Goal: Task Accomplishment & Management: Use online tool/utility

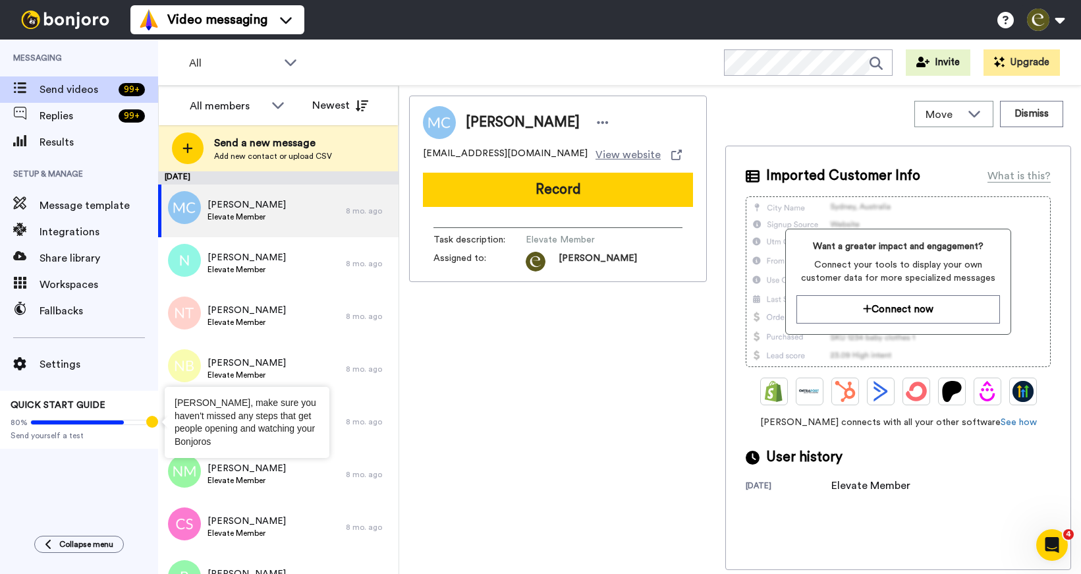
click at [151, 423] on div "Tooltip anchor" at bounding box center [152, 422] width 12 height 12
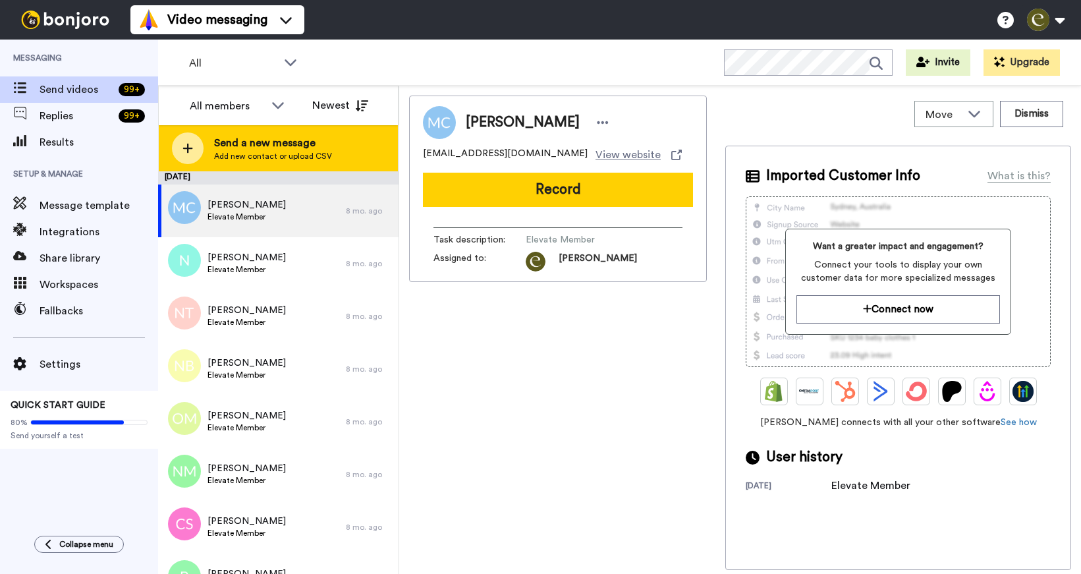
click at [283, 144] on span "Send a new message" at bounding box center [273, 143] width 118 height 16
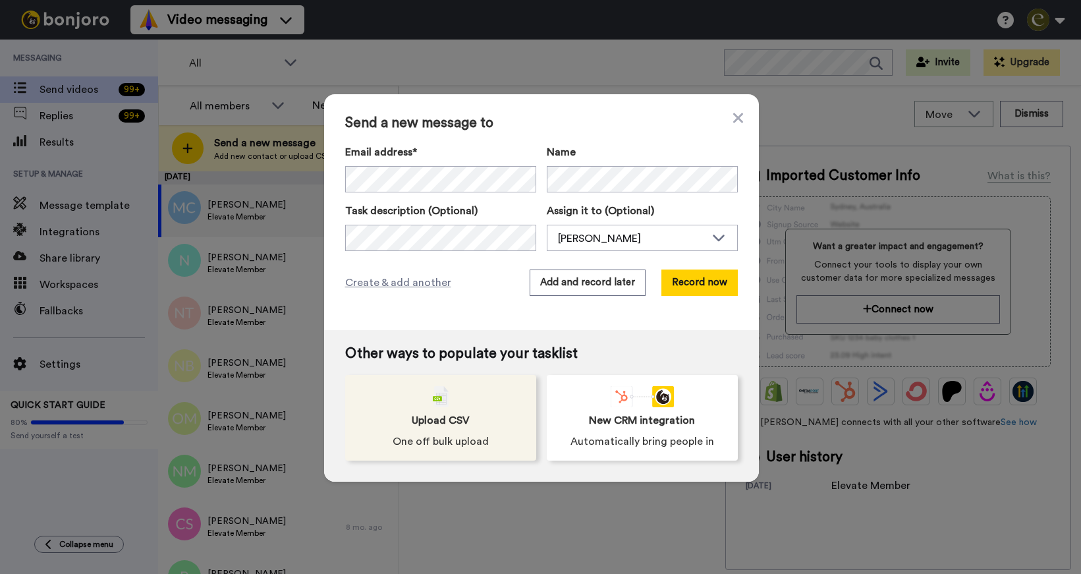
click at [493, 434] on div "Upload CSV One off bulk upload" at bounding box center [440, 418] width 191 height 86
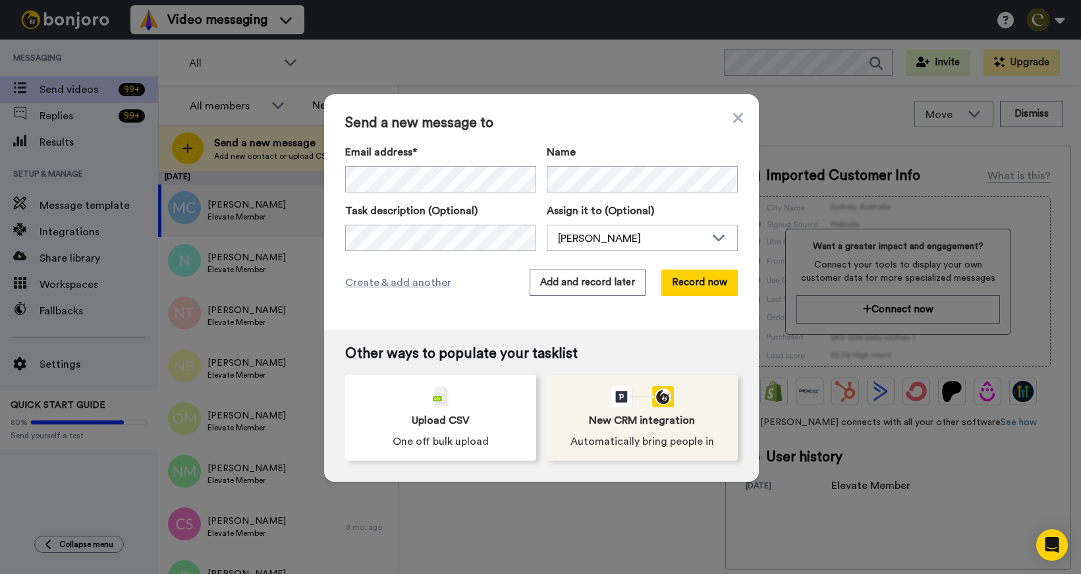
click at [603, 424] on span "New CRM integration" at bounding box center [642, 420] width 106 height 16
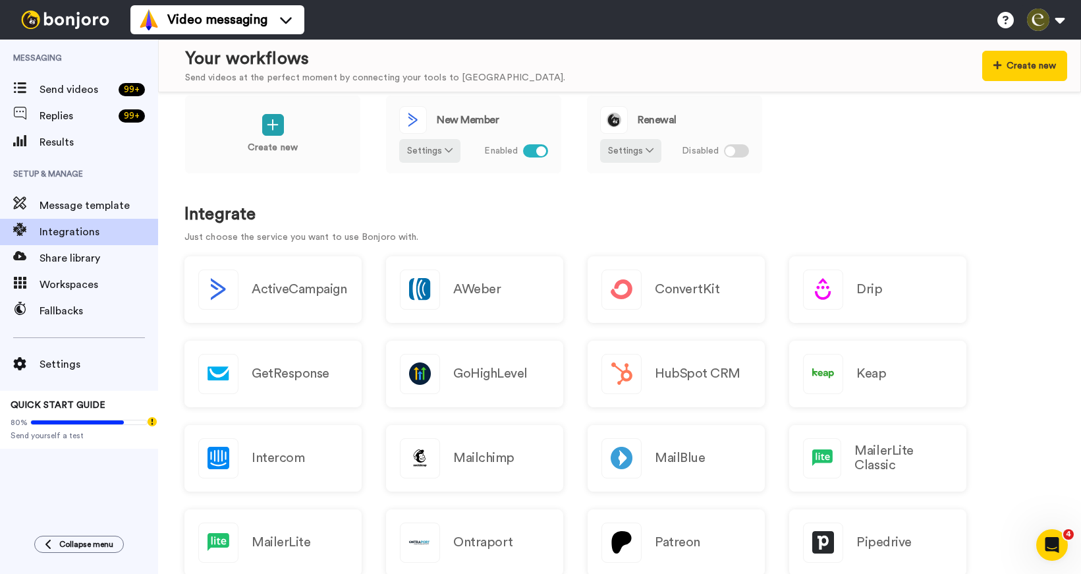
scroll to position [23, 0]
click at [641, 301] on div at bounding box center [621, 290] width 40 height 40
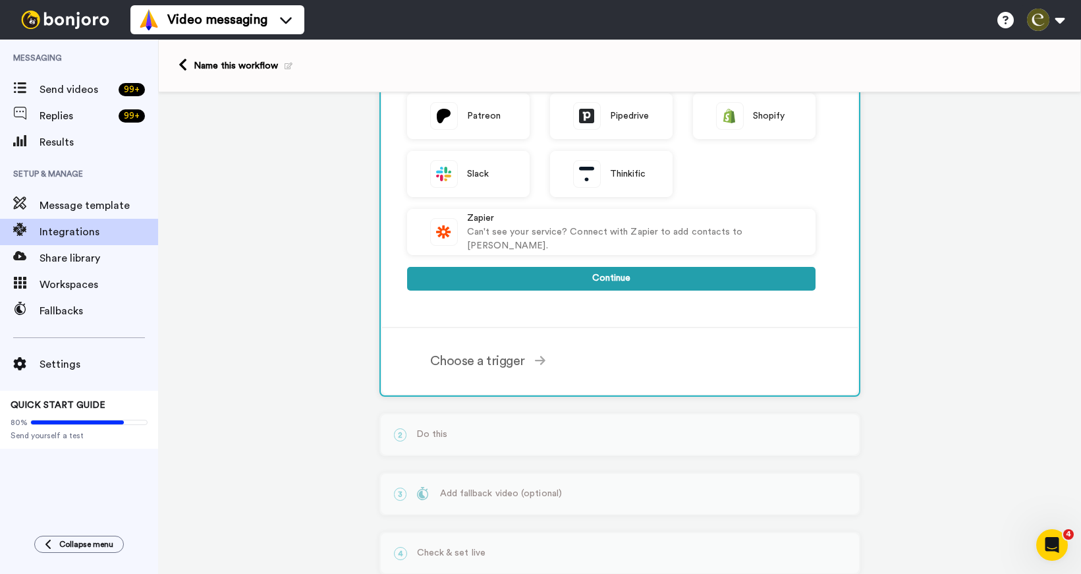
click at [625, 275] on button "Continue" at bounding box center [611, 279] width 408 height 24
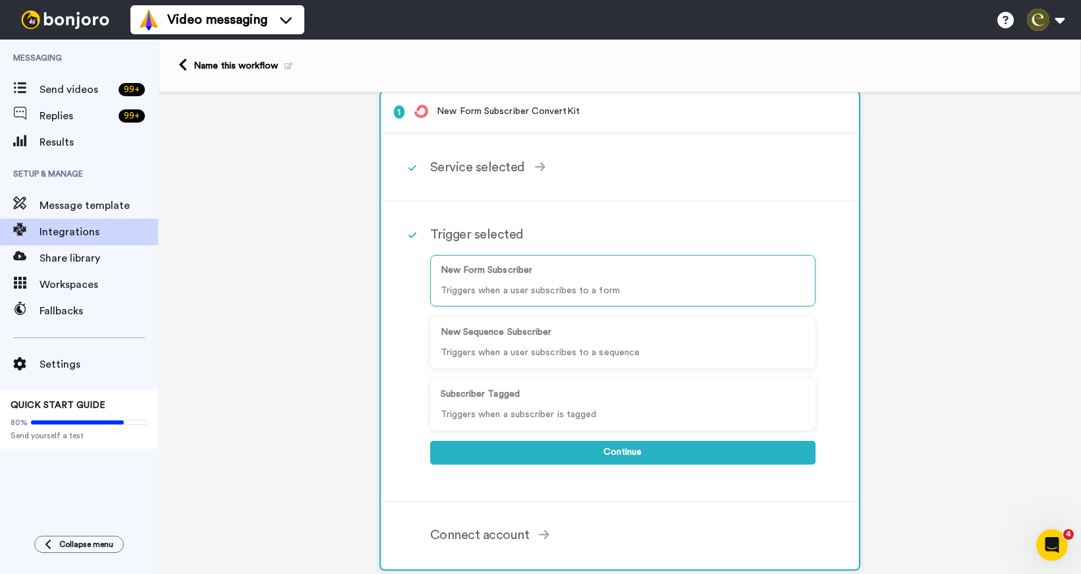
scroll to position [15, 0]
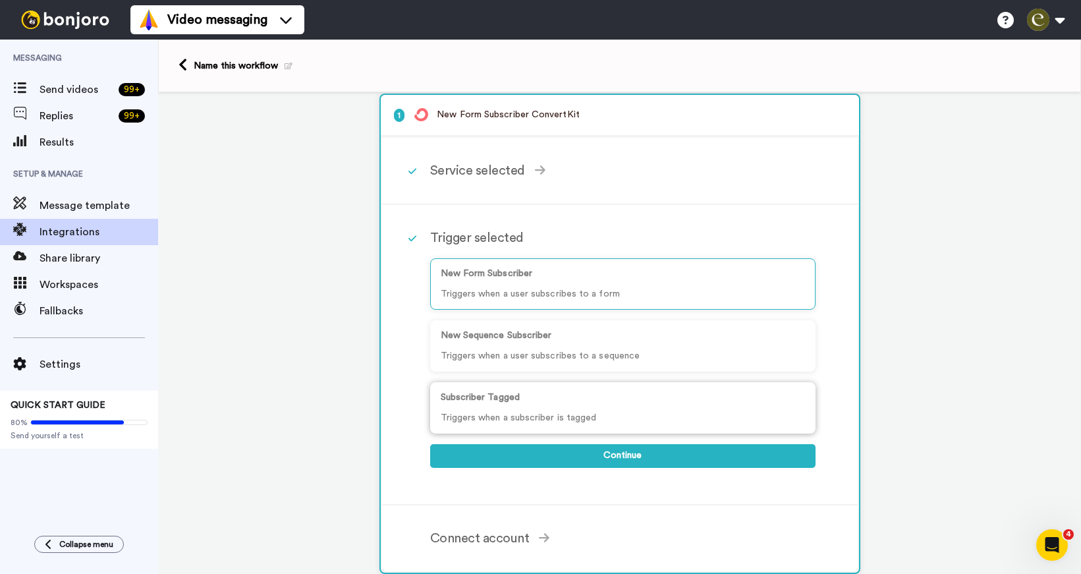
click at [580, 411] on p "Triggers when a subscriber is tagged" at bounding box center [623, 418] width 364 height 14
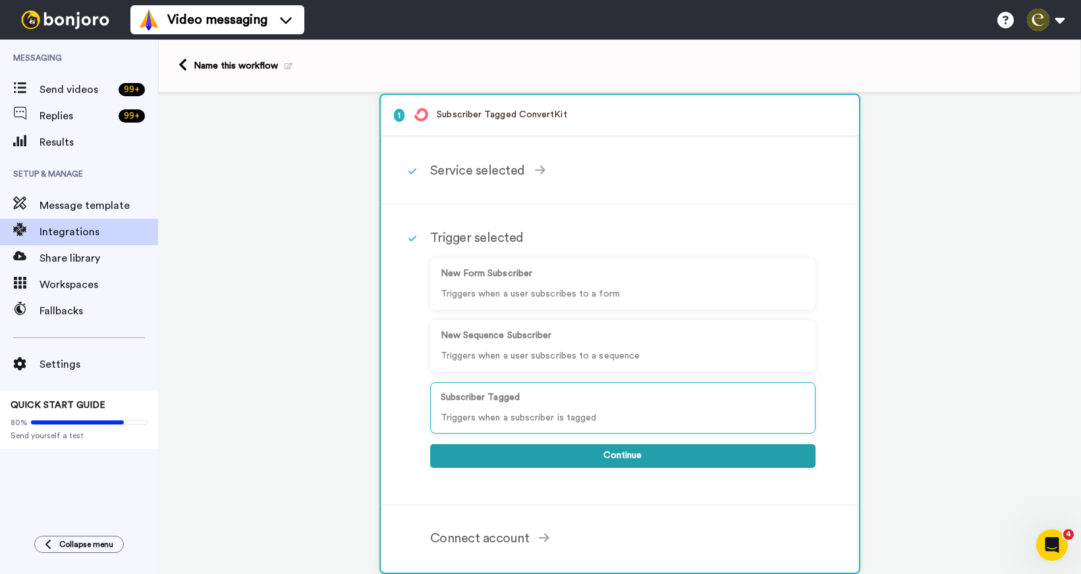
click at [601, 466] on button "Continue" at bounding box center [622, 456] width 385 height 24
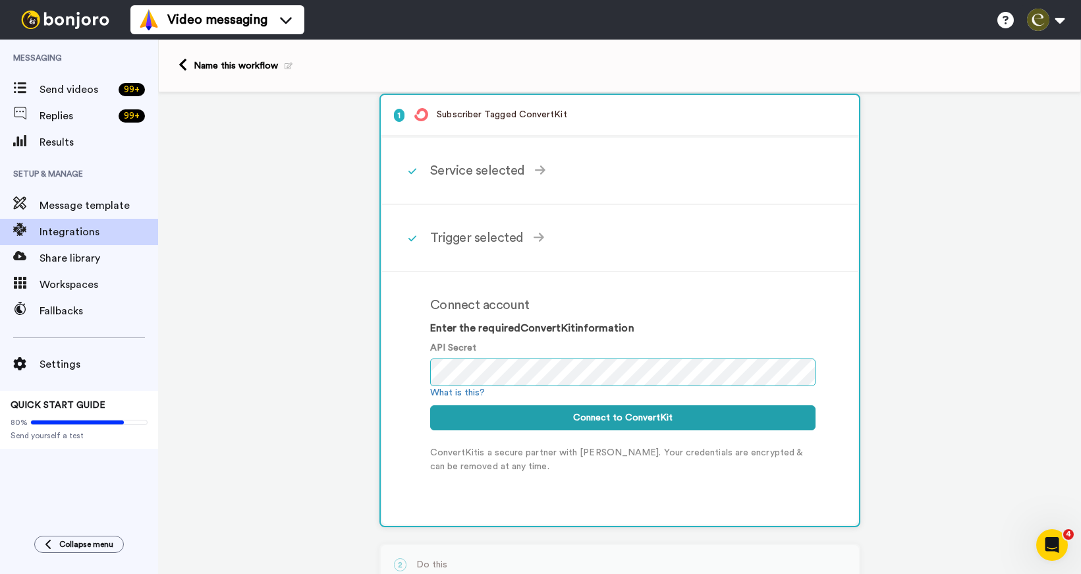
scroll to position [24, 0]
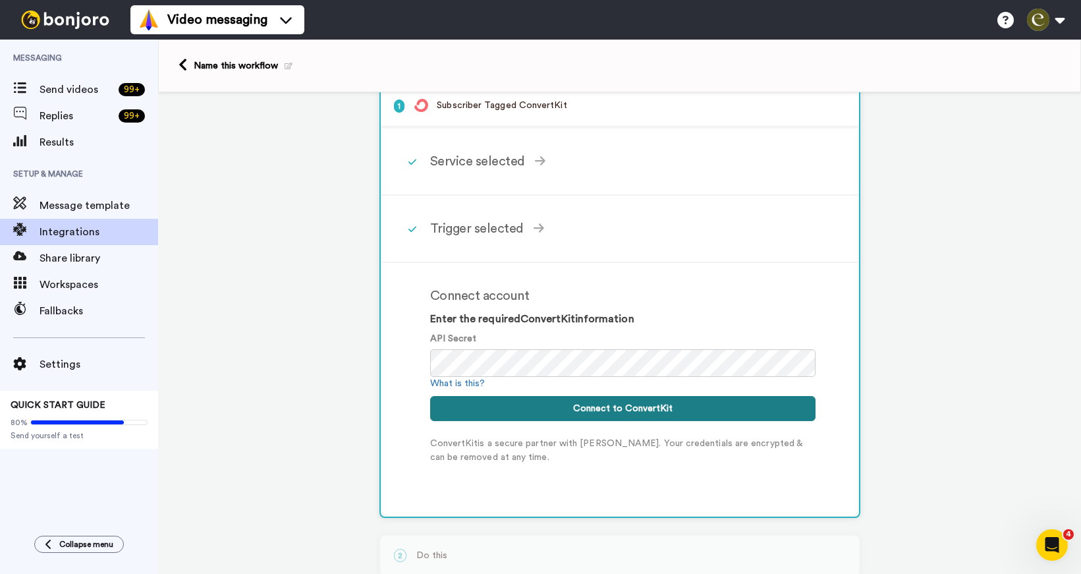
click at [550, 416] on button "Connect to ConvertKit" at bounding box center [622, 408] width 385 height 25
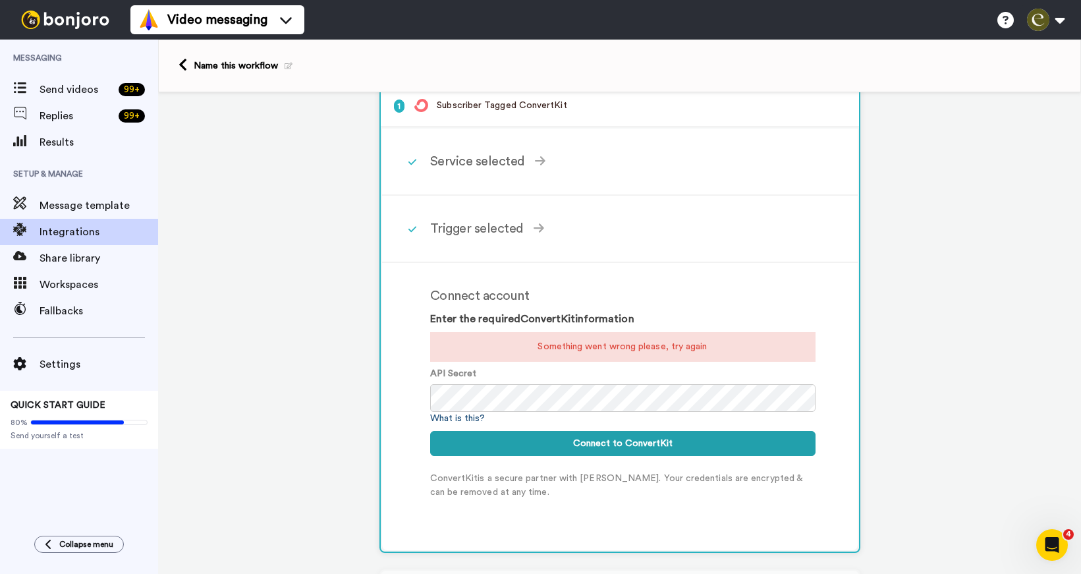
click at [460, 418] on link "What is this?" at bounding box center [457, 418] width 55 height 9
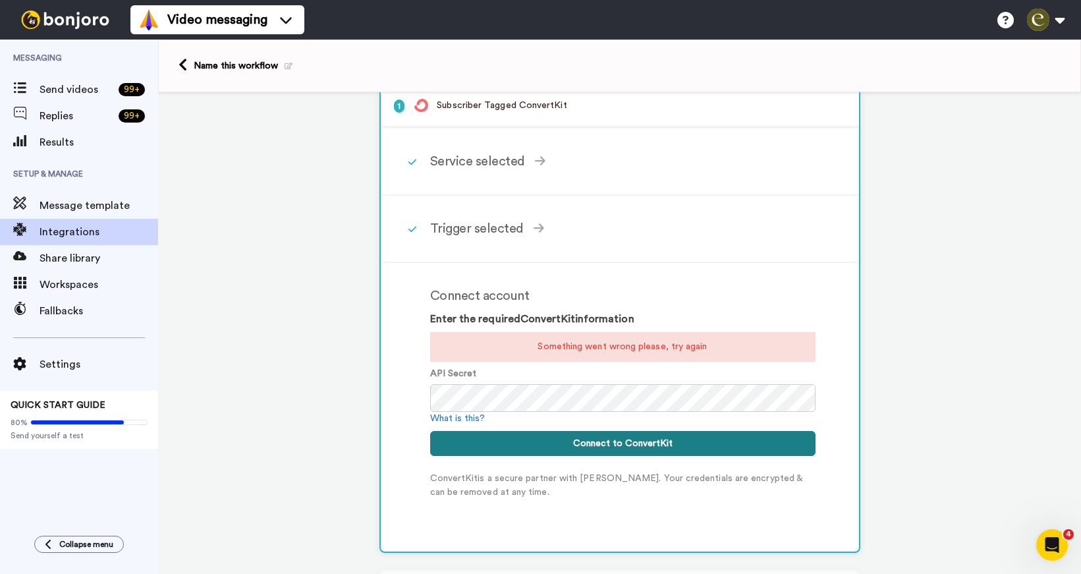
click at [577, 453] on button "Connect to ConvertKit" at bounding box center [622, 443] width 385 height 25
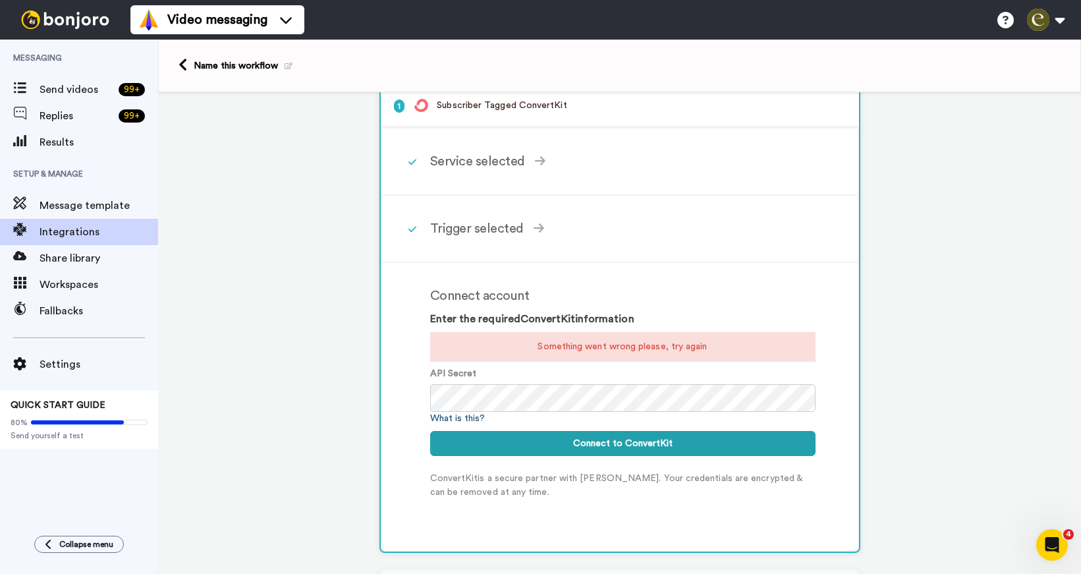
click at [451, 422] on link "What is this?" at bounding box center [457, 418] width 55 height 9
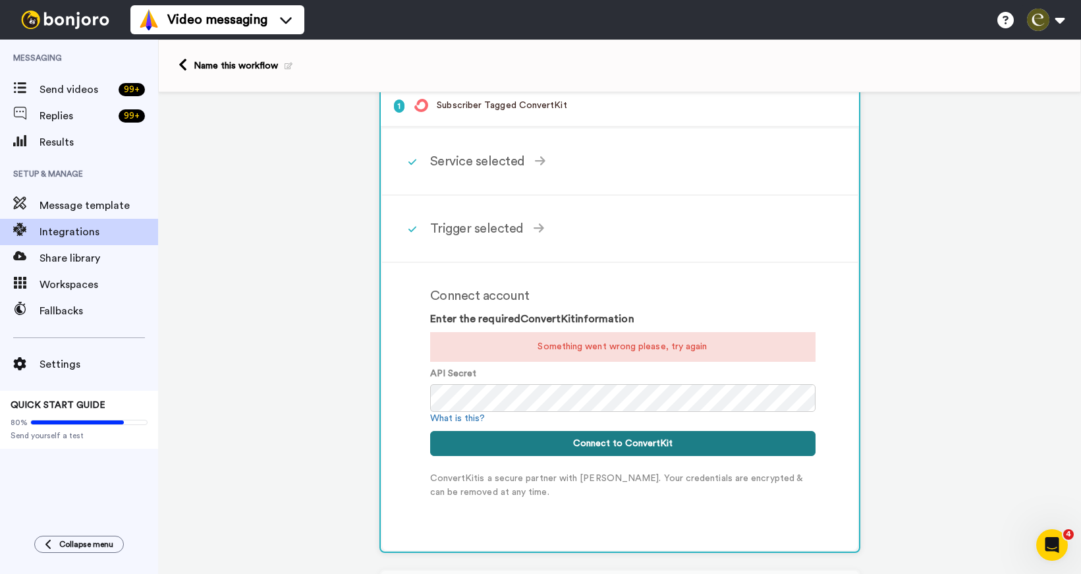
click at [557, 449] on button "Connect to ConvertKit" at bounding box center [622, 443] width 385 height 25
click at [619, 445] on button "Connect to ConvertKit" at bounding box center [622, 443] width 385 height 25
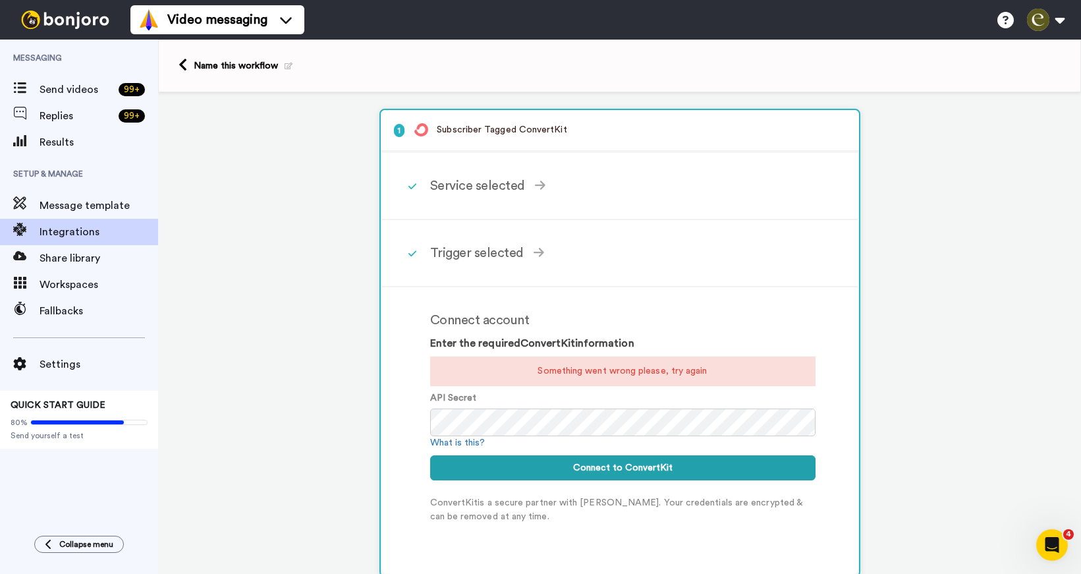
scroll to position [0, 0]
click at [184, 65] on icon at bounding box center [183, 65] width 9 height 14
click at [61, 82] on span "Send videos" at bounding box center [77, 90] width 74 height 16
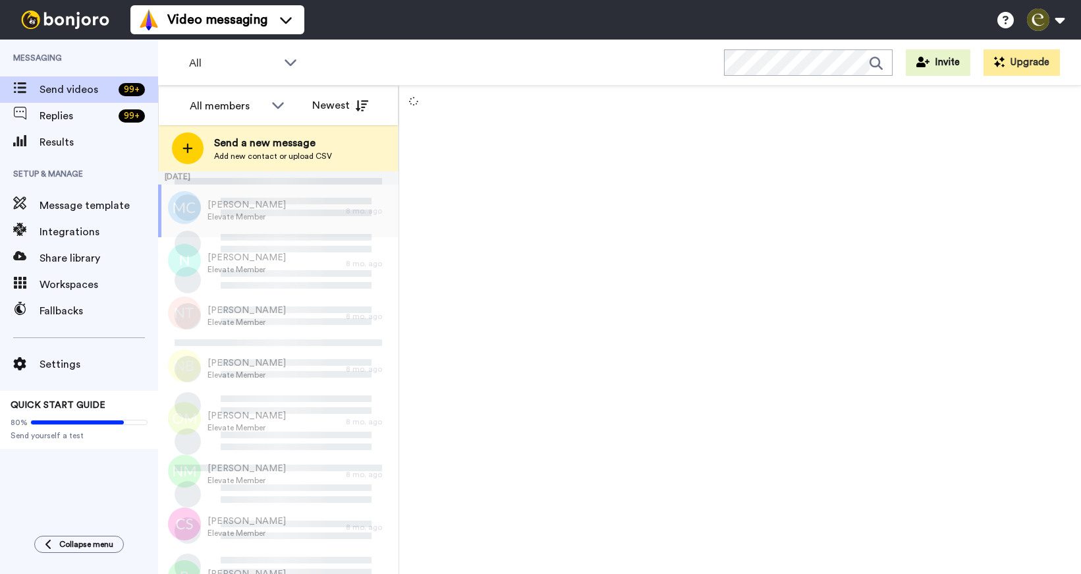
click at [303, 140] on span "Send a new message" at bounding box center [273, 143] width 118 height 16
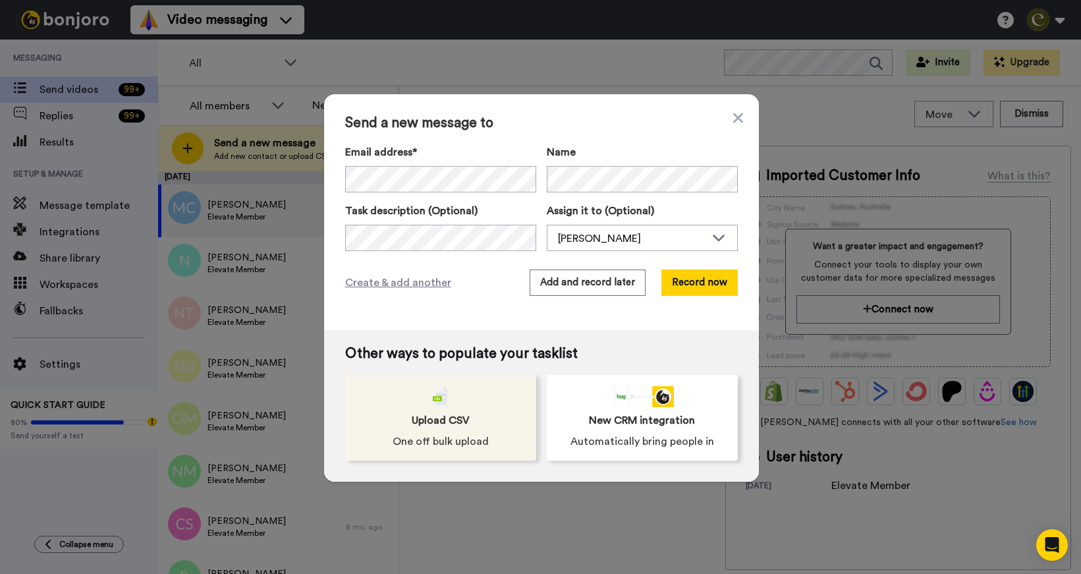
click at [454, 421] on span "Upload CSV" at bounding box center [441, 420] width 58 height 16
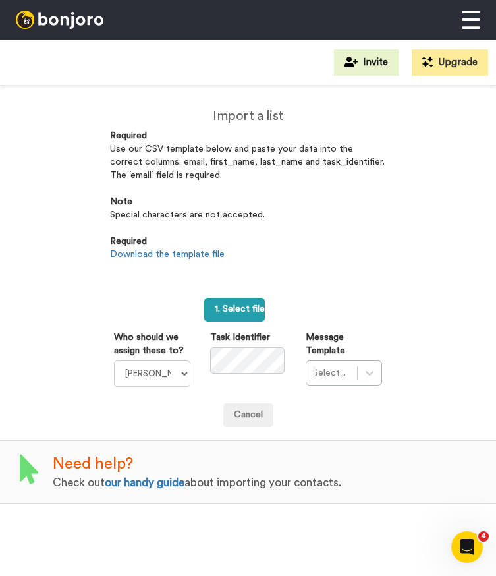
click at [242, 314] on label "1. Select file" at bounding box center [234, 310] width 61 height 24
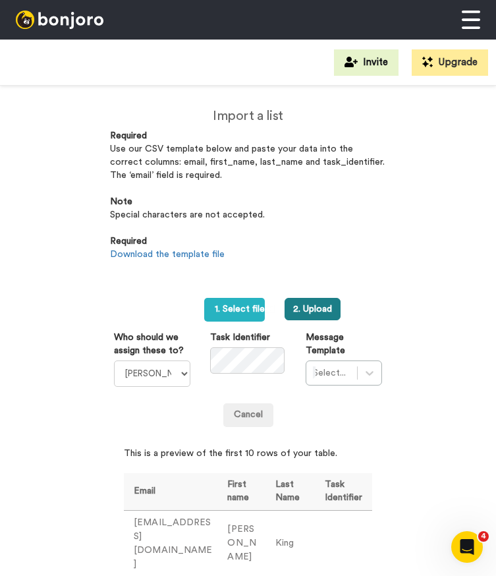
click at [308, 298] on button "2. Upload" at bounding box center [313, 309] width 56 height 22
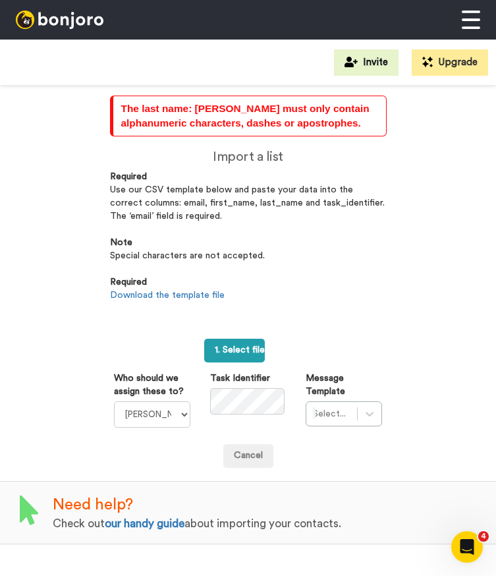
click at [239, 345] on span "1. Select file" at bounding box center [244, 349] width 59 height 9
click at [229, 345] on span "1. Select file" at bounding box center [244, 349] width 59 height 9
click at [243, 341] on label "1. Select file" at bounding box center [234, 351] width 61 height 24
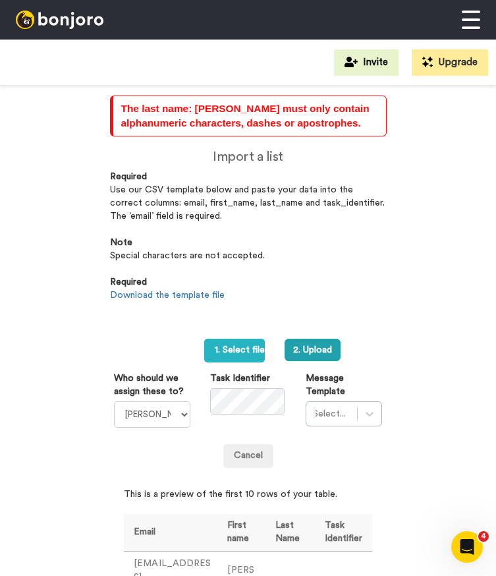
click at [324, 447] on div "Cancel" at bounding box center [248, 456] width 268 height 24
click at [319, 339] on button "2. Upload" at bounding box center [313, 350] width 56 height 22
